Goal: Transaction & Acquisition: Purchase product/service

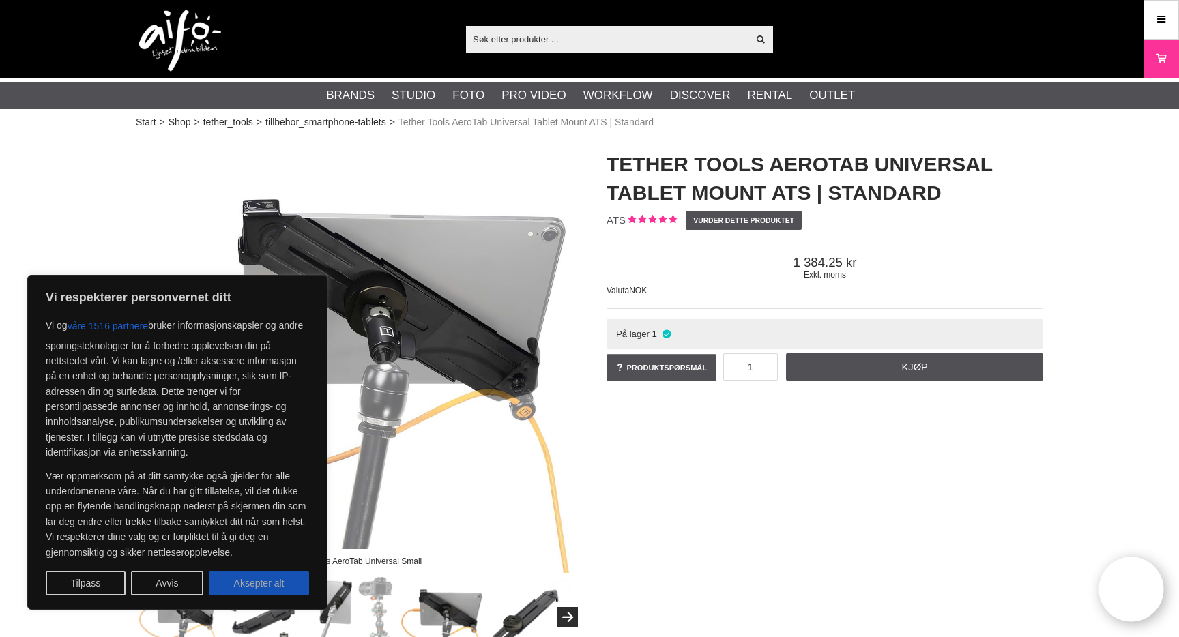
click at [238, 579] on button "Aksepter alt" at bounding box center [259, 583] width 100 height 25
checkbox input "true"
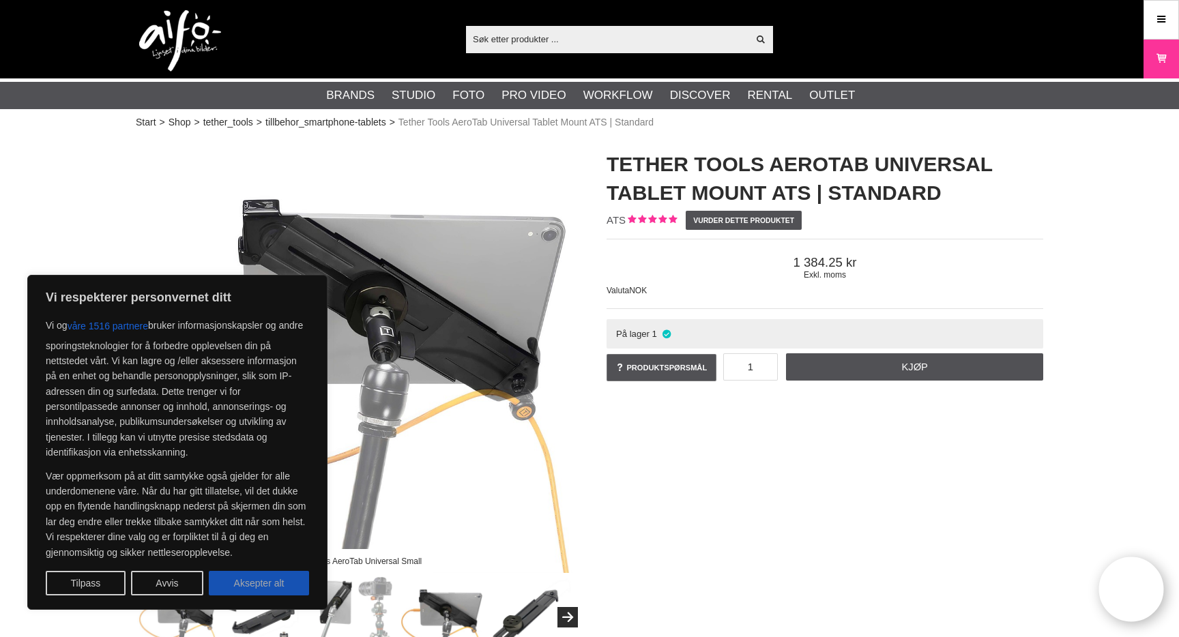
checkbox input "true"
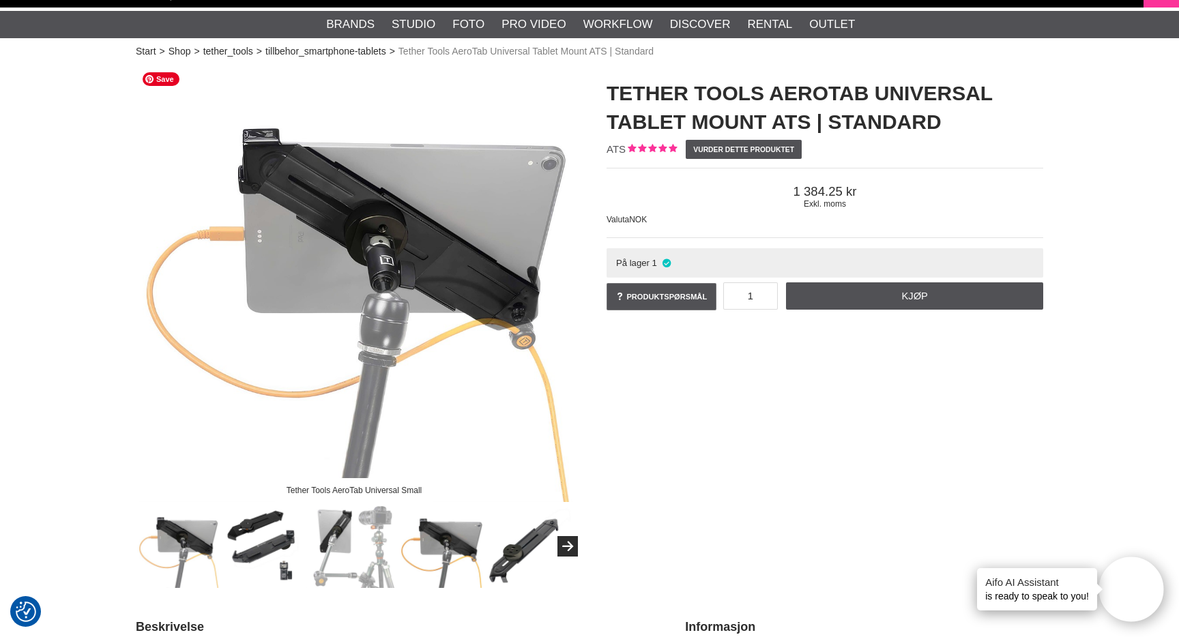
scroll to position [82, 0]
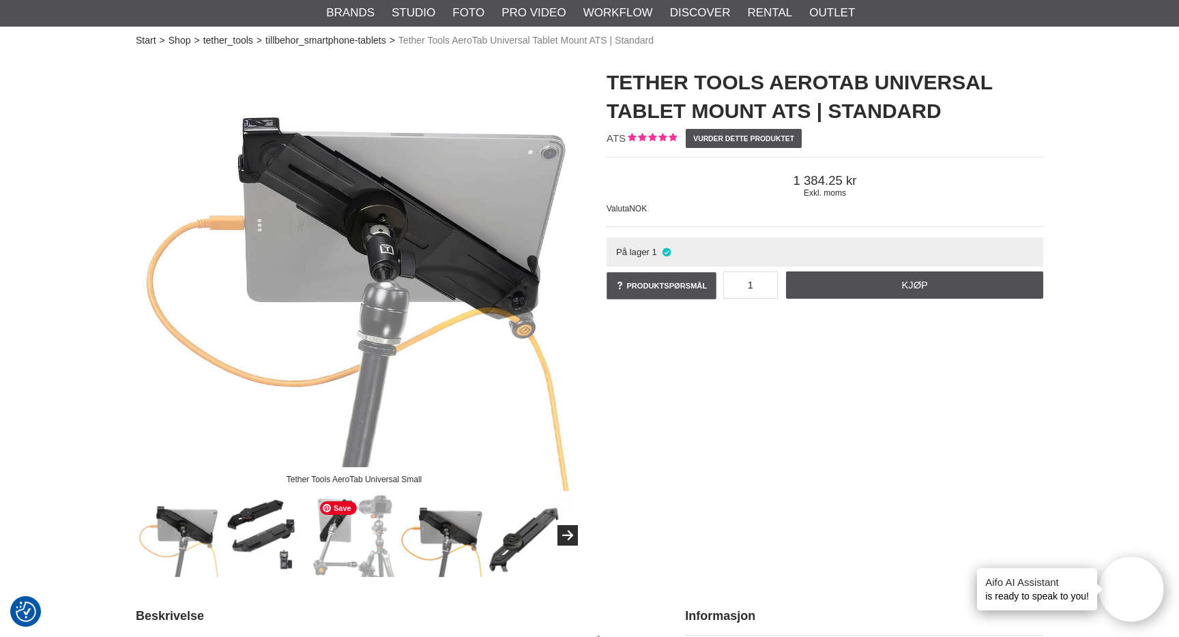
click at [390, 534] on img at bounding box center [354, 536] width 83 height 83
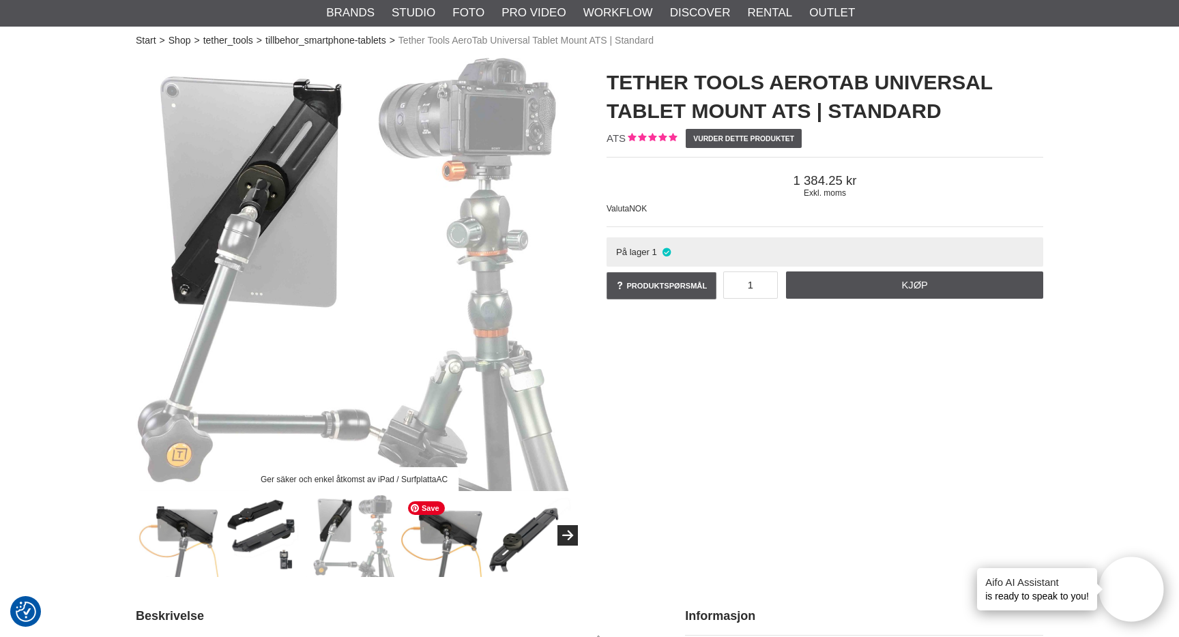
click at [431, 541] on img at bounding box center [442, 536] width 83 height 83
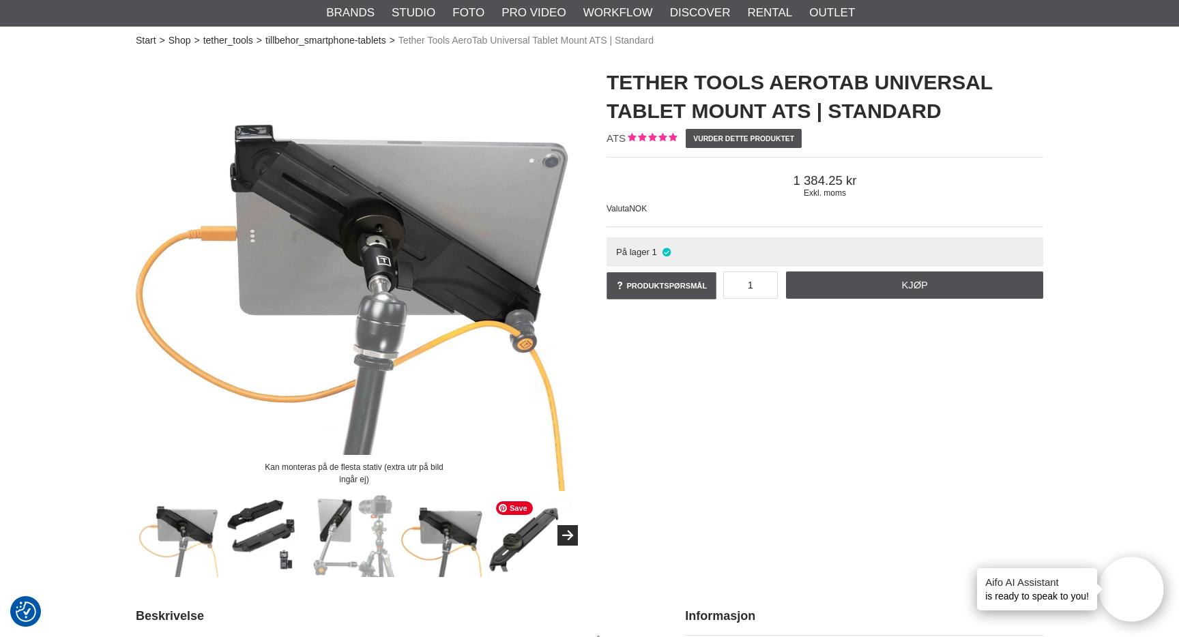
click at [513, 543] on img at bounding box center [530, 536] width 83 height 83
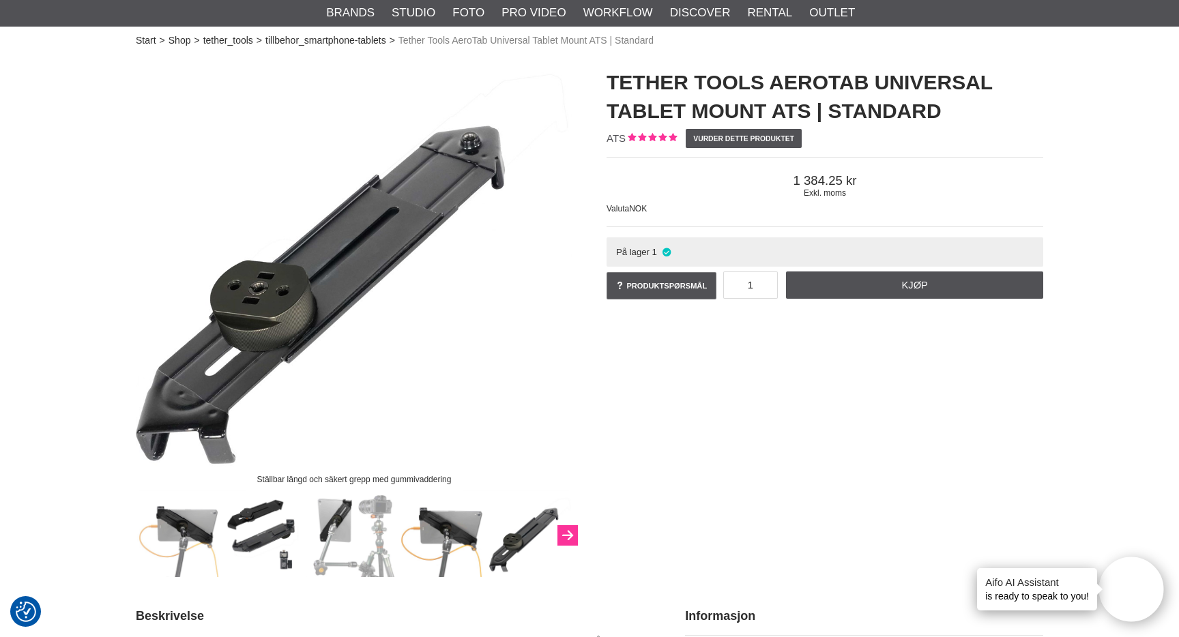
click at [575, 538] on button "Next" at bounding box center [568, 536] width 20 height 20
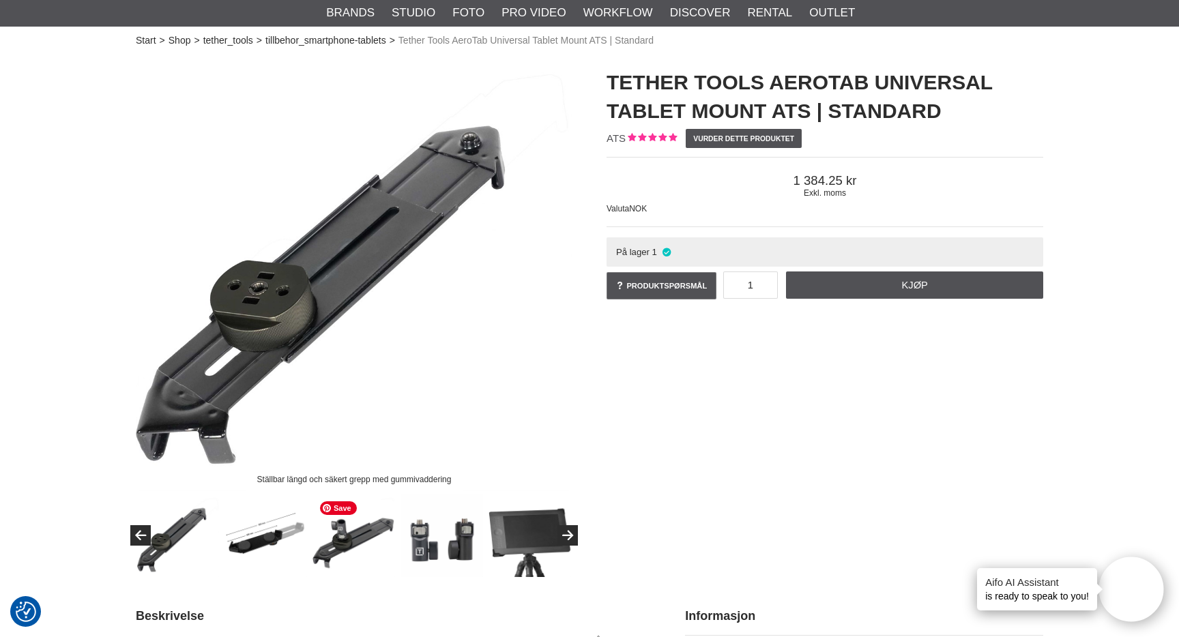
click at [345, 530] on img at bounding box center [354, 536] width 83 height 83
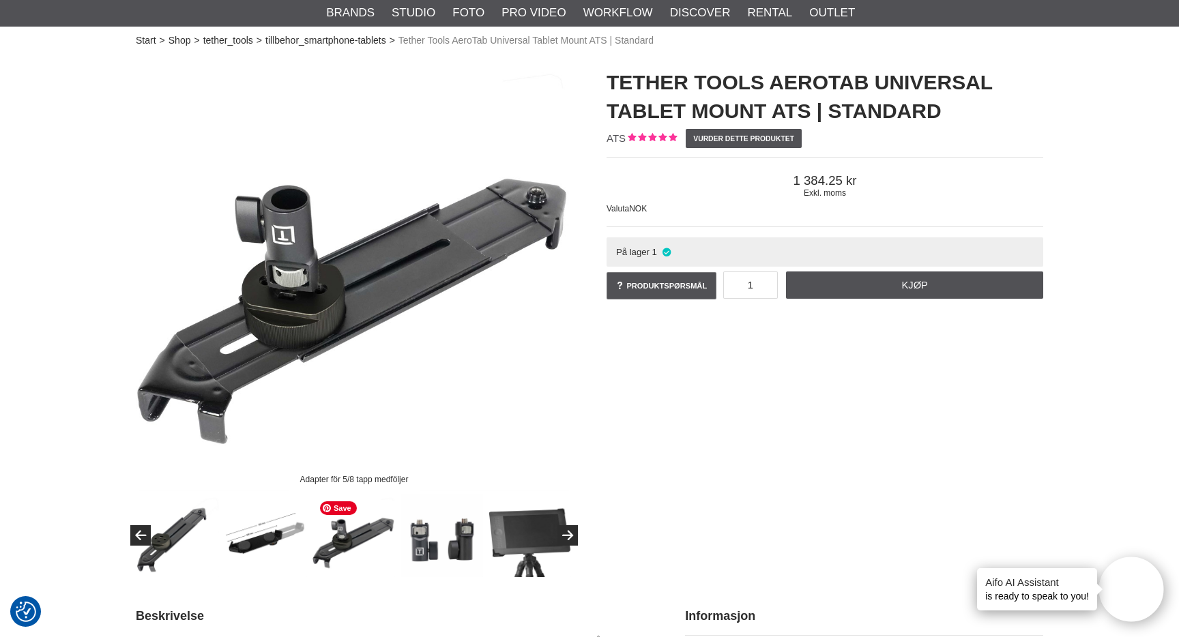
click at [418, 536] on img at bounding box center [442, 536] width 83 height 83
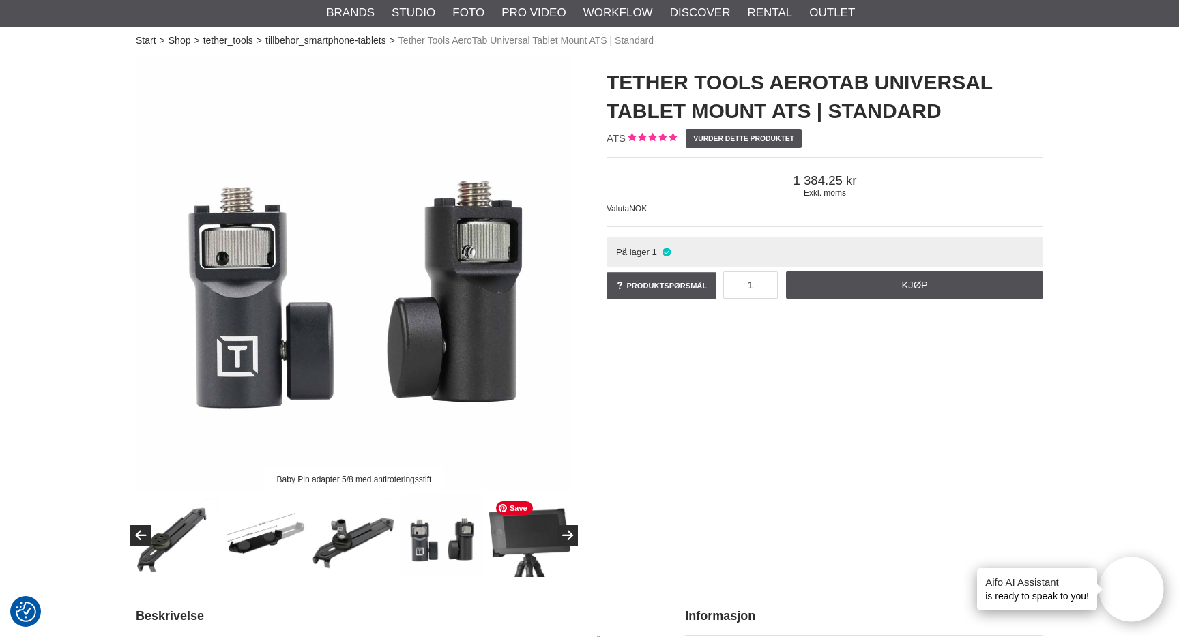
click at [511, 531] on img at bounding box center [530, 536] width 83 height 83
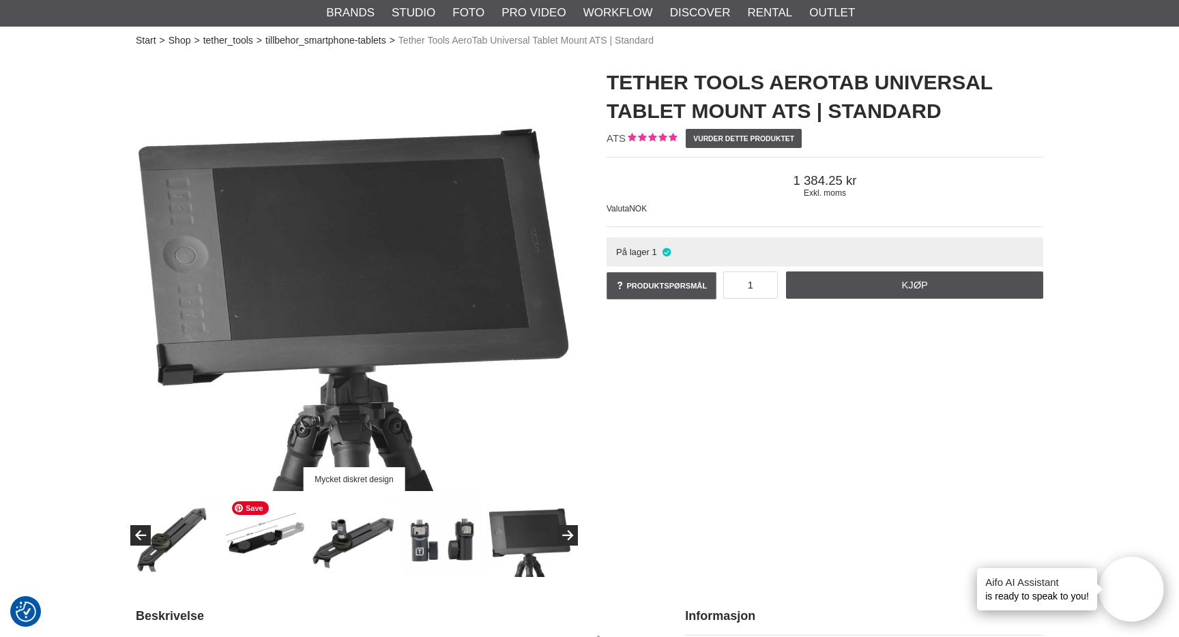
click at [241, 538] on img at bounding box center [266, 536] width 83 height 83
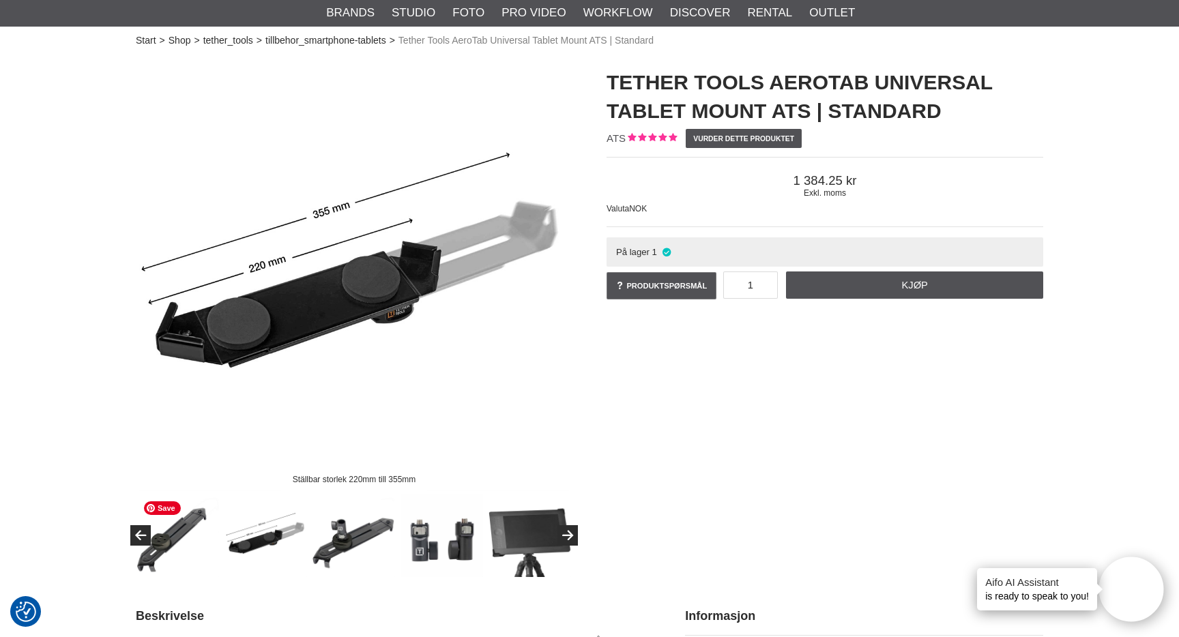
click at [173, 538] on img at bounding box center [178, 536] width 83 height 83
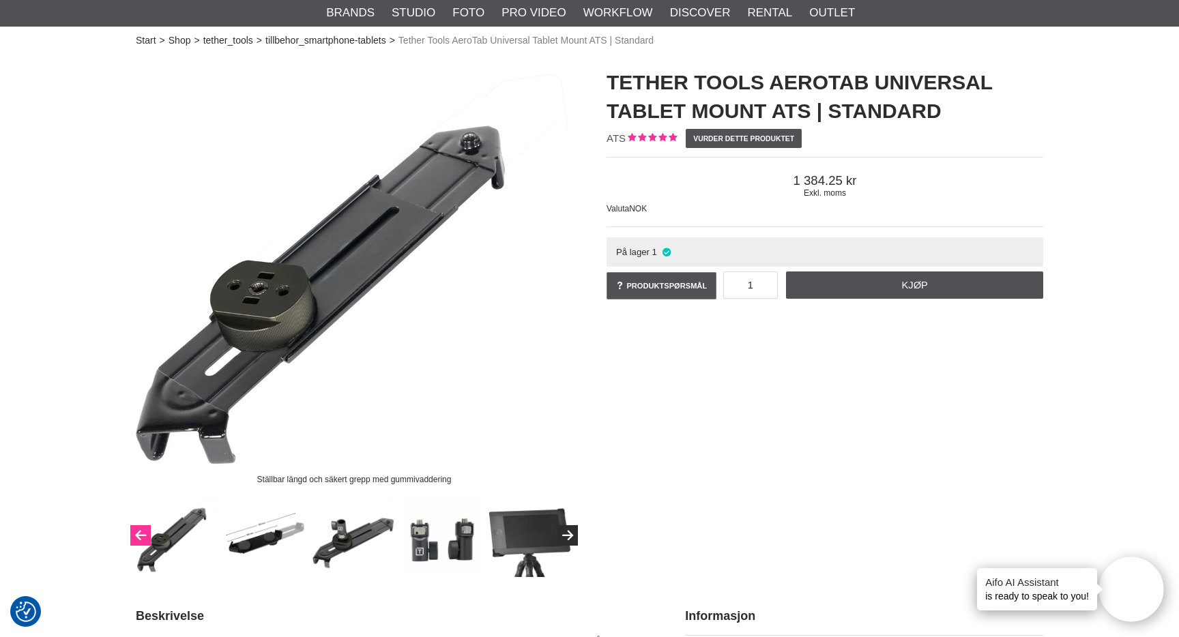
click at [139, 536] on button "Previous" at bounding box center [140, 536] width 20 height 20
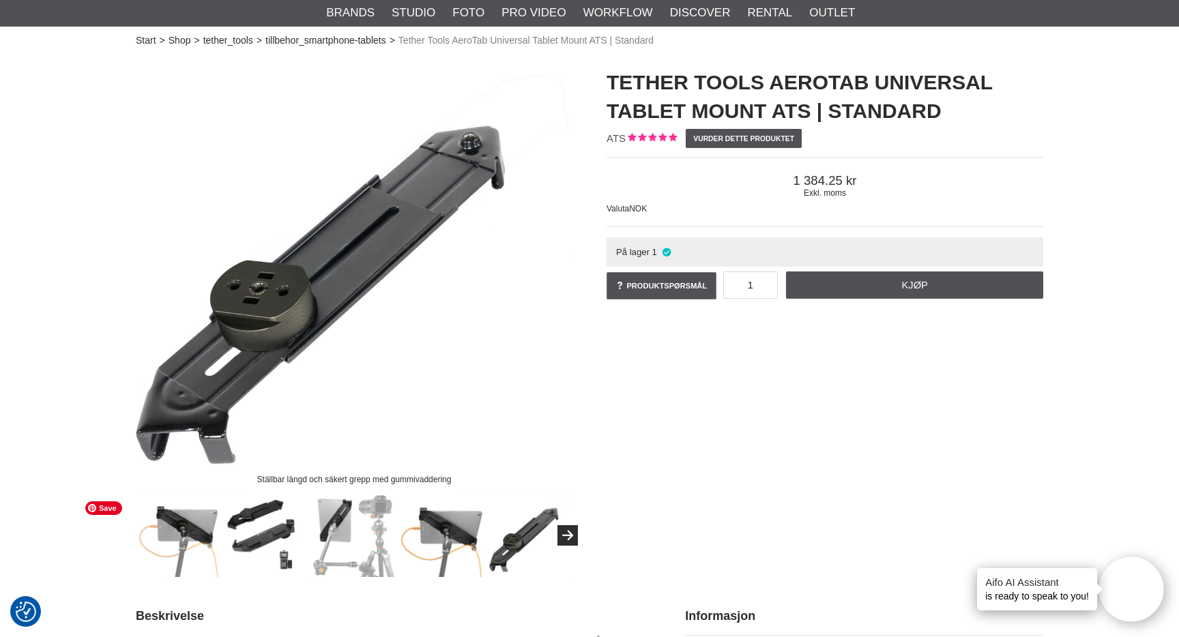
click at [139, 536] on img at bounding box center [178, 536] width 83 height 83
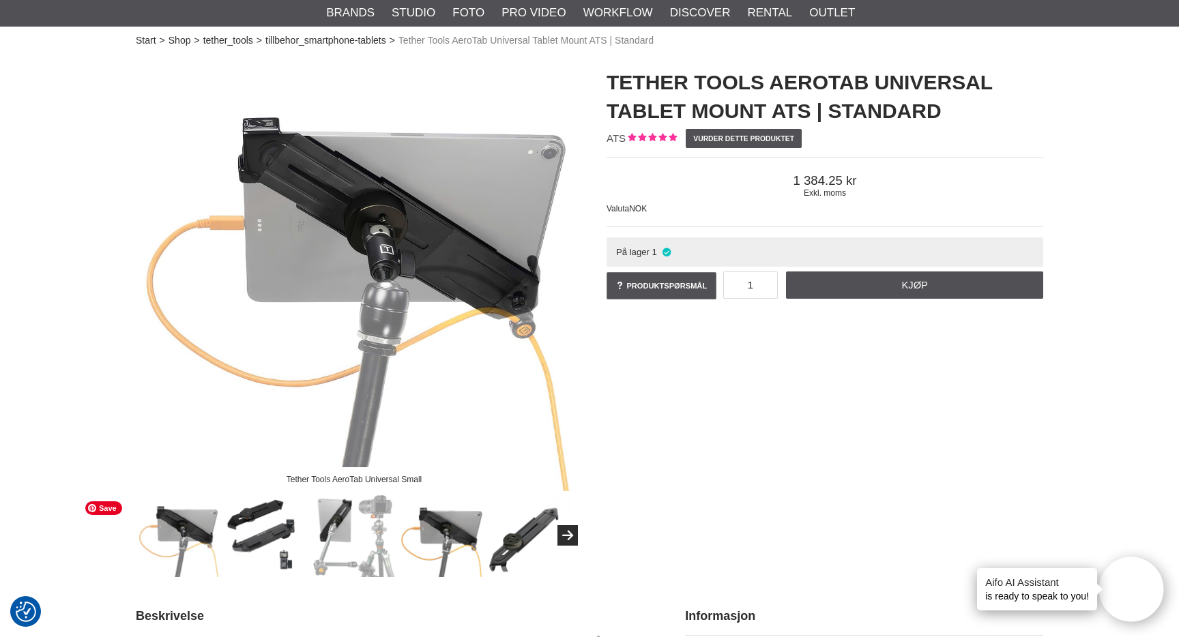
click at [190, 541] on img at bounding box center [178, 536] width 83 height 83
click at [263, 531] on img at bounding box center [266, 536] width 83 height 83
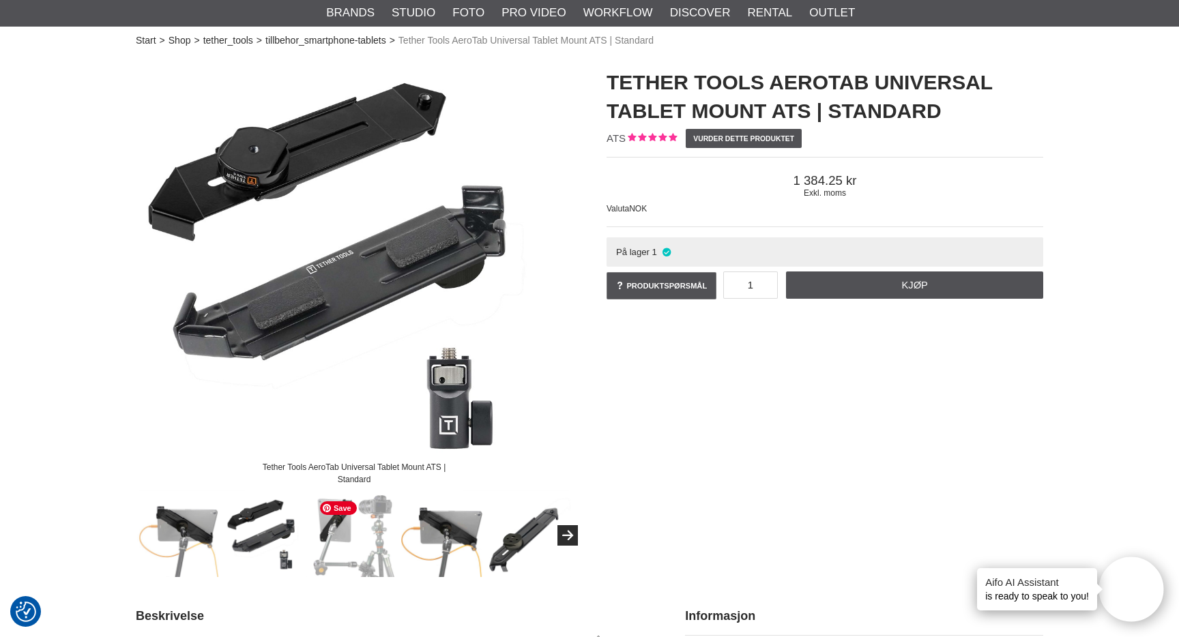
click at [329, 528] on img at bounding box center [354, 536] width 83 height 83
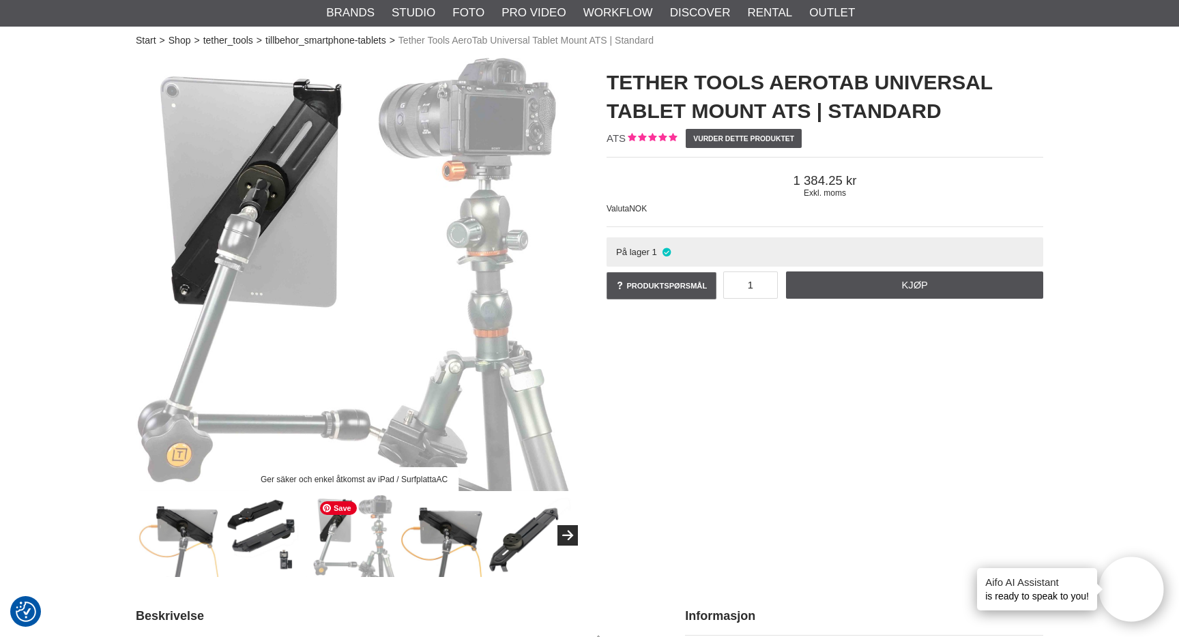
click at [384, 530] on img at bounding box center [354, 536] width 83 height 83
click at [461, 532] on img at bounding box center [442, 536] width 83 height 83
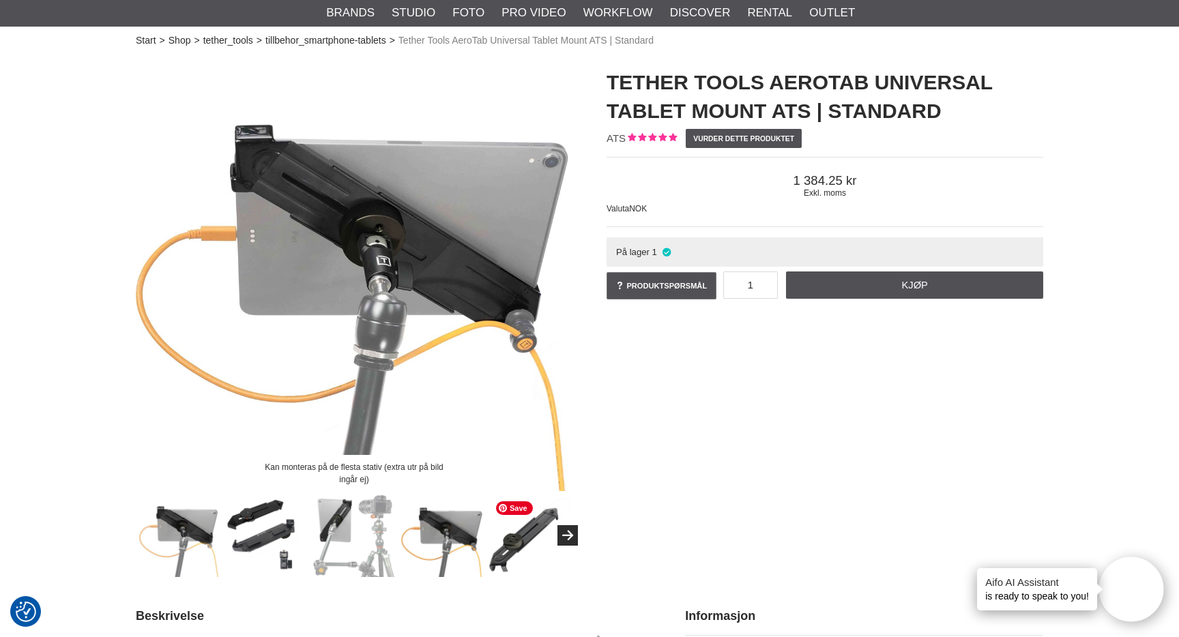
click at [519, 535] on img at bounding box center [530, 536] width 83 height 83
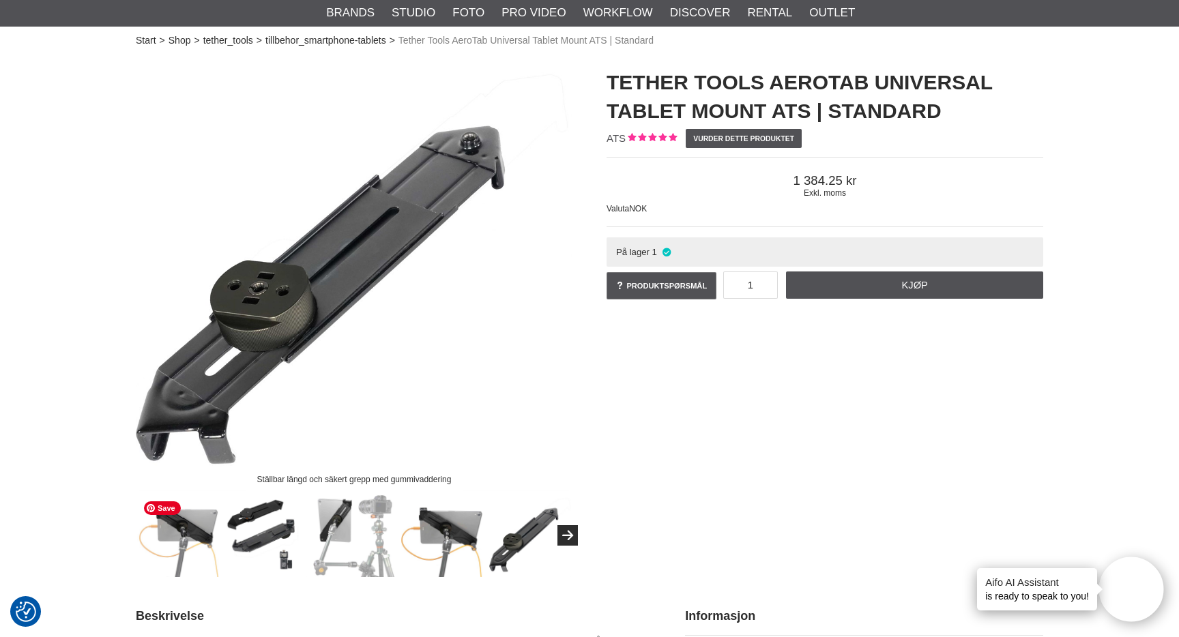
click at [190, 550] on img at bounding box center [178, 536] width 83 height 83
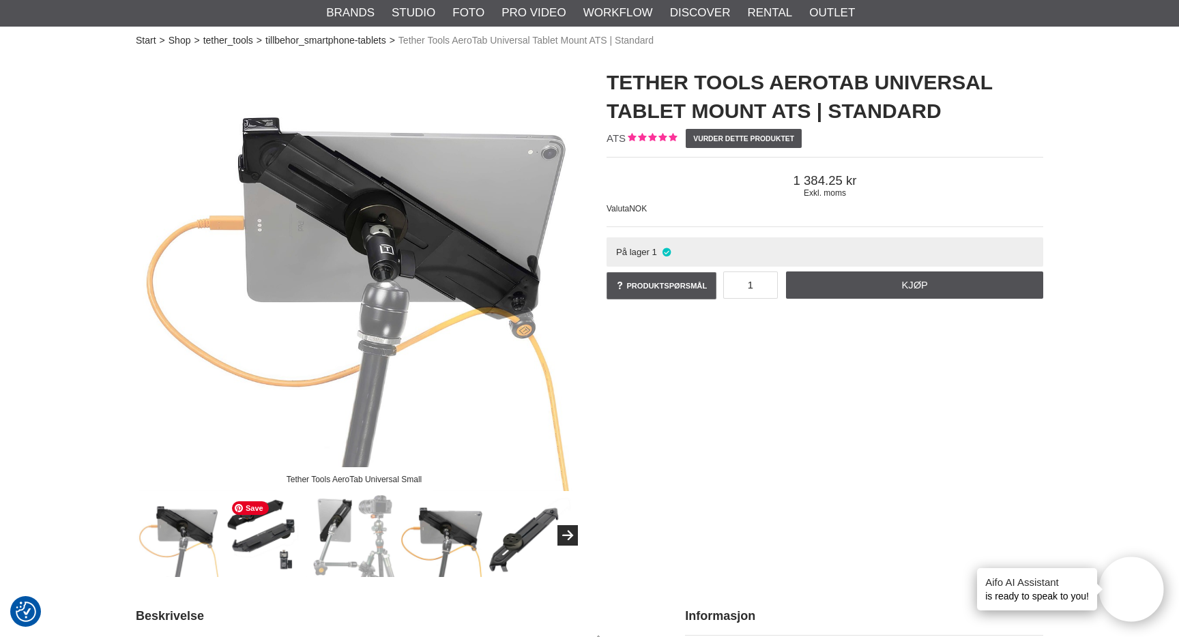
click at [277, 543] on img at bounding box center [266, 536] width 83 height 83
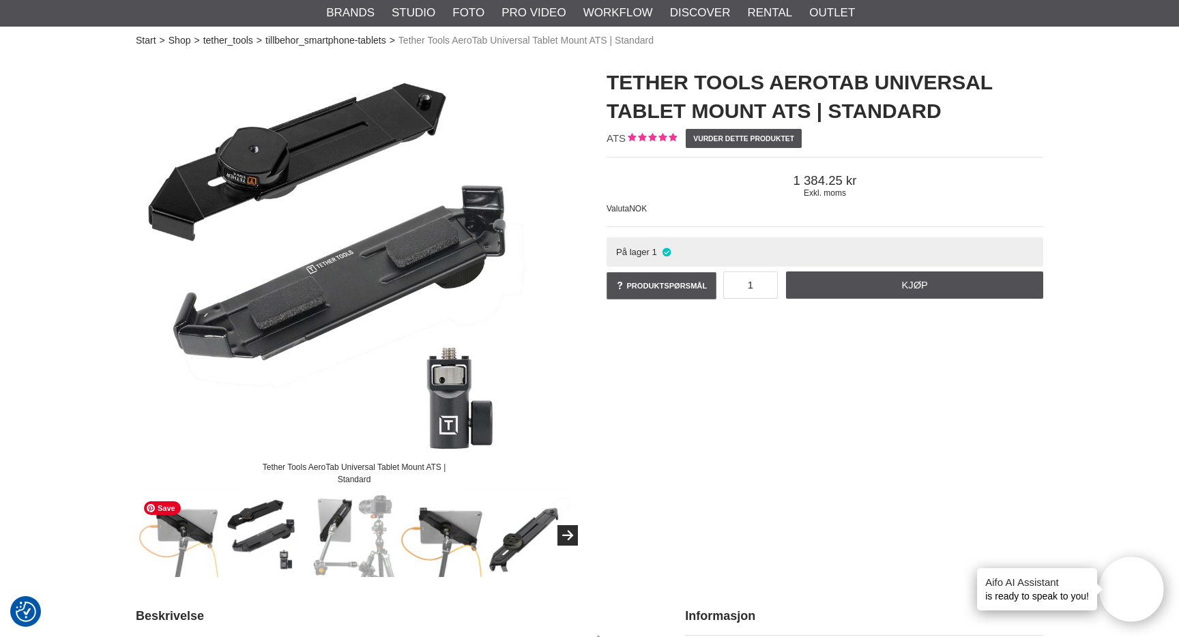
click at [189, 541] on img at bounding box center [178, 536] width 83 height 83
